Goal: Task Accomplishment & Management: Manage account settings

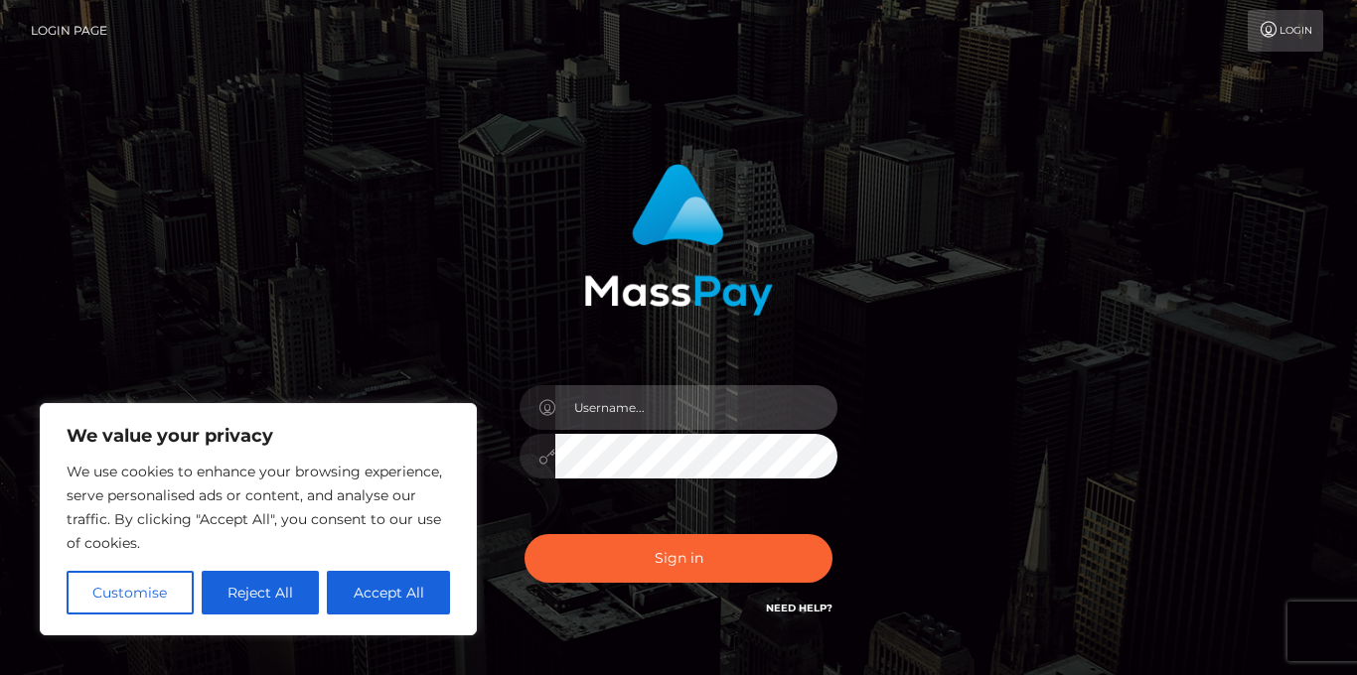
click at [620, 412] on input "text" at bounding box center [696, 407] width 282 height 45
type input "[EMAIL_ADDRESS][DOMAIN_NAME]"
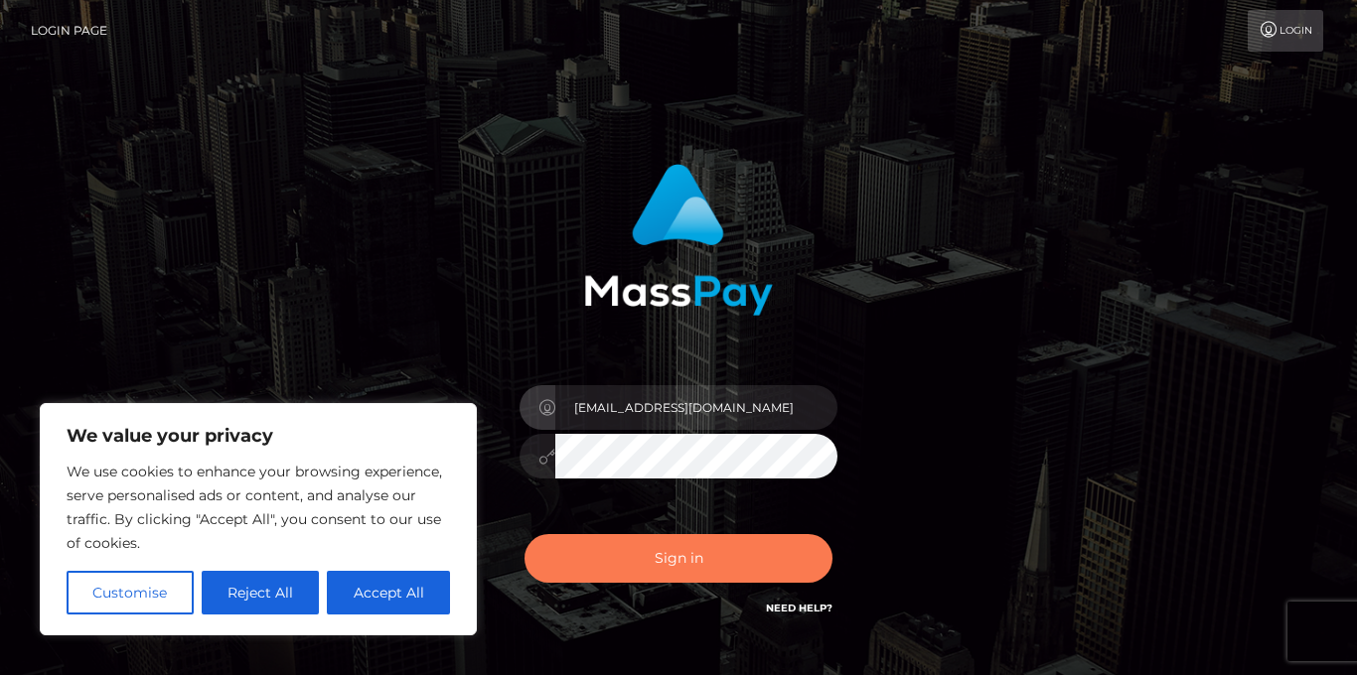
click at [674, 560] on button "Sign in" at bounding box center [678, 558] width 308 height 49
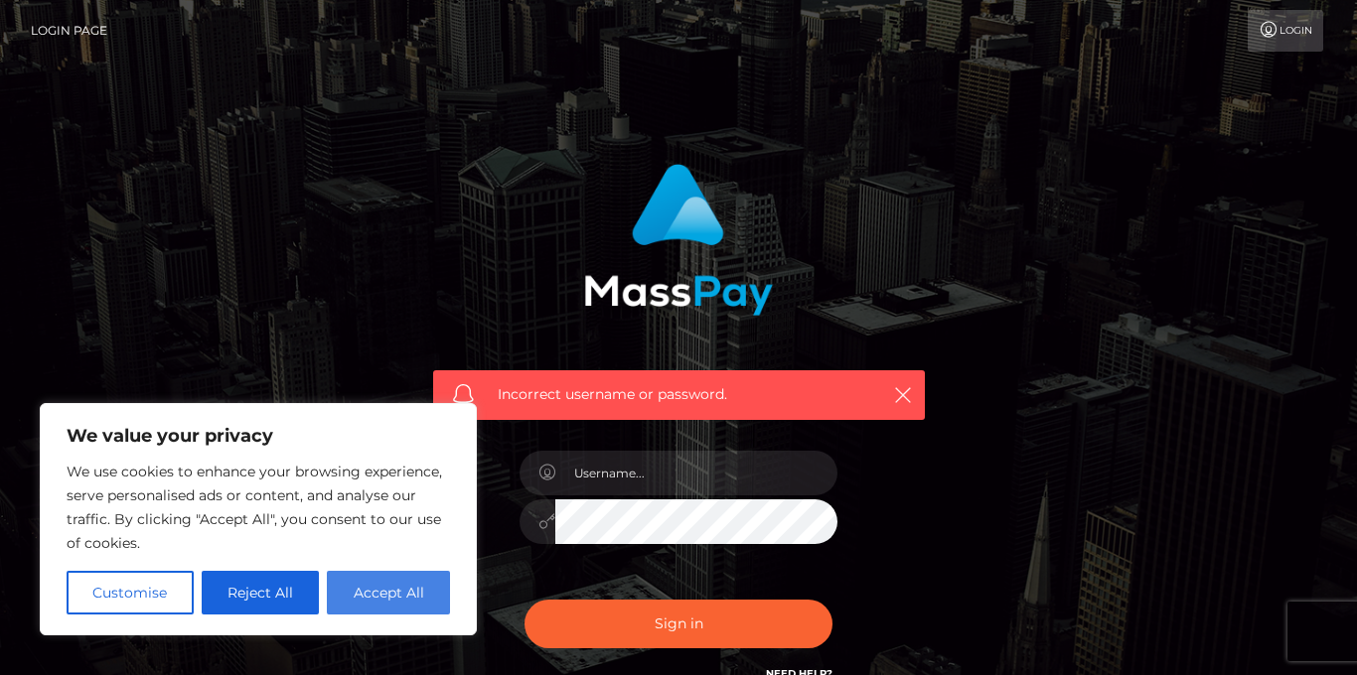
click at [383, 583] on button "Accept All" at bounding box center [388, 593] width 123 height 44
checkbox input "true"
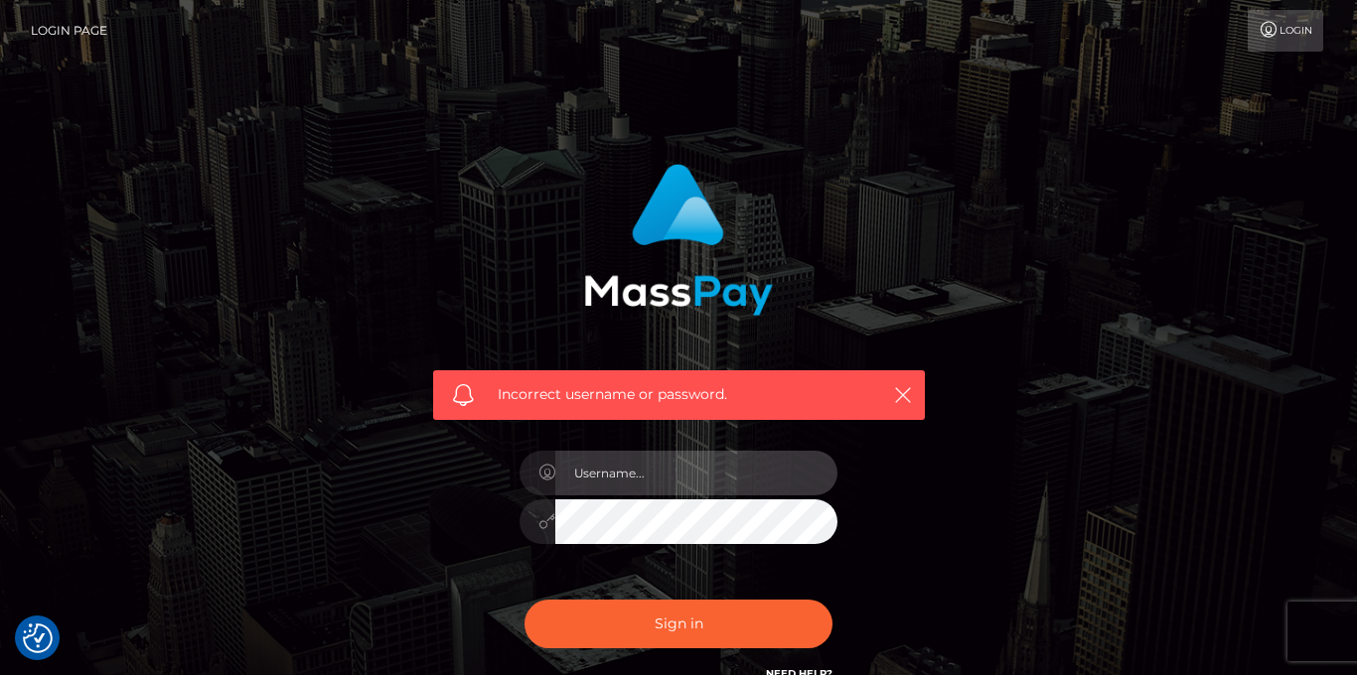
click at [607, 481] on input "text" at bounding box center [696, 473] width 282 height 45
type input "[EMAIL_ADDRESS][DOMAIN_NAME]"
click at [954, 237] on div "Incorrect username or password. [EMAIL_ADDRESS][DOMAIN_NAME]" at bounding box center [678, 434] width 1132 height 571
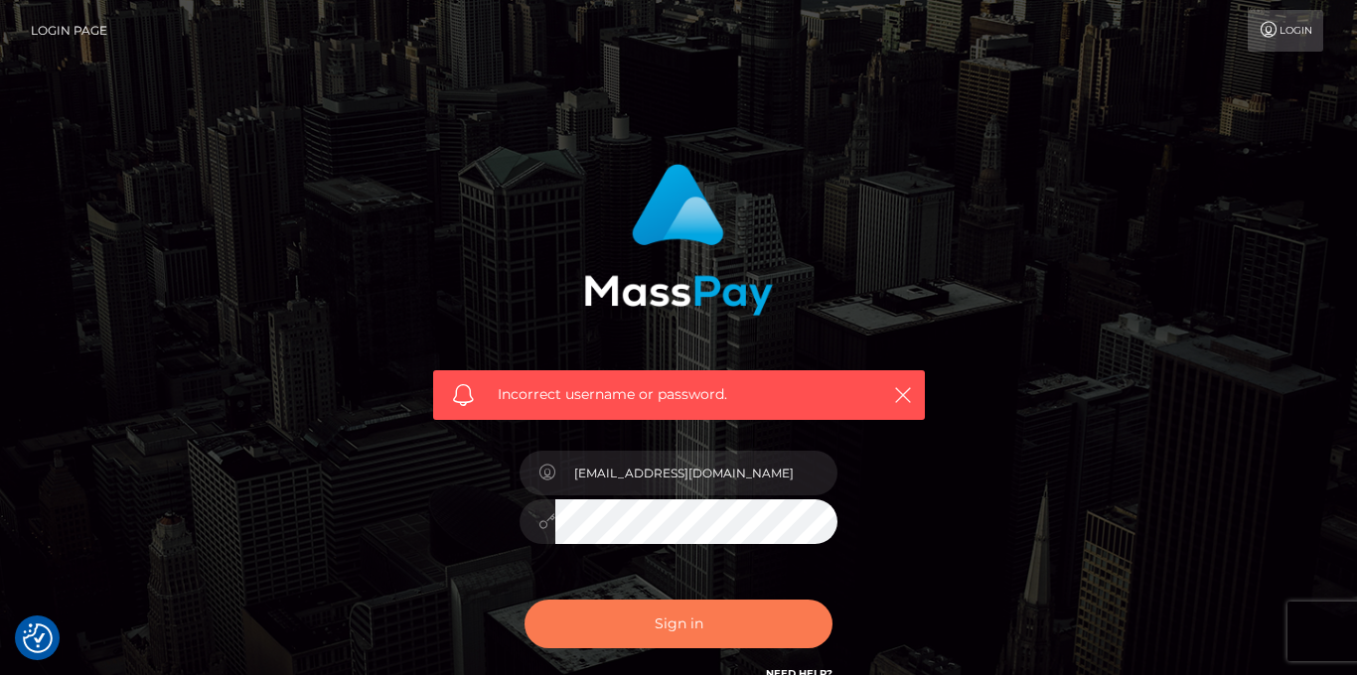
click at [674, 622] on button "Sign in" at bounding box center [678, 624] width 308 height 49
